Goal: Task Accomplishment & Management: Manage account settings

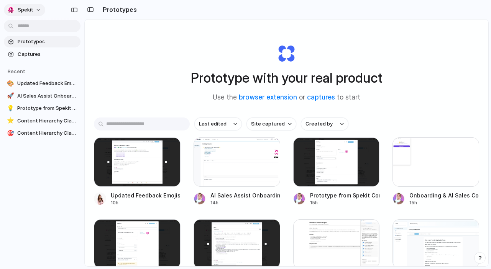
click at [26, 10] on span "Spekit" at bounding box center [26, 10] width 16 height 8
click at [31, 27] on span "Settings" at bounding box center [28, 27] width 21 height 8
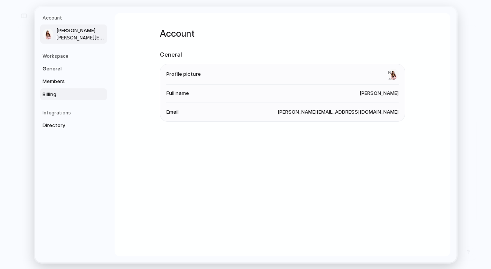
click at [49, 93] on span "Billing" at bounding box center [67, 94] width 49 height 8
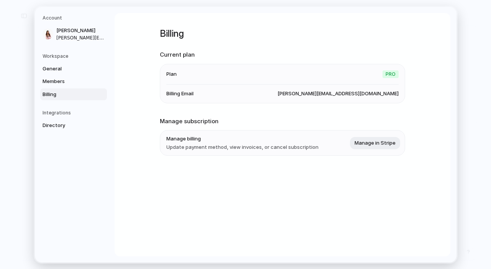
click at [205, 89] on li "Billing Email kate@spekit.co" at bounding box center [282, 93] width 232 height 18
click at [52, 80] on span "Members" at bounding box center [67, 82] width 49 height 8
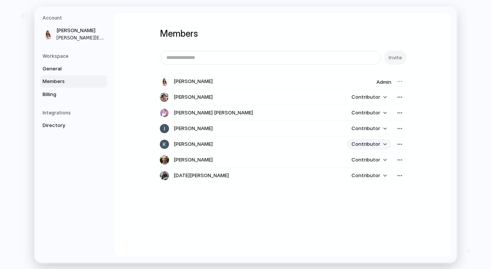
click at [378, 144] on span "Contributor" at bounding box center [365, 145] width 29 height 8
click at [372, 163] on li "Admin" at bounding box center [372, 161] width 44 height 12
click at [337, 211] on div "Members Invite Melanie Fellay Admin Eduardo Escalera Contributor Madiha Faisal …" at bounding box center [283, 135] width 336 height 244
